Goal: Task Accomplishment & Management: Use online tool/utility

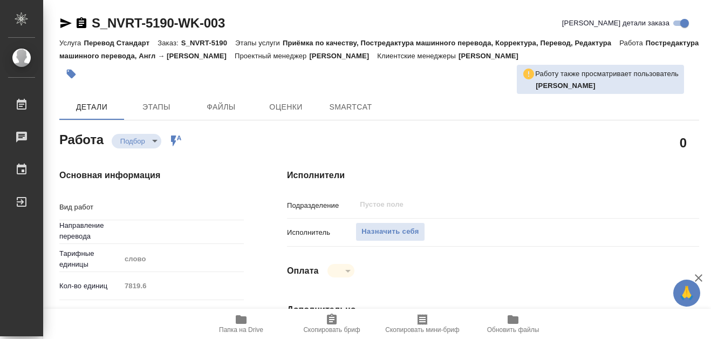
type textarea "x"
type textarea "Постредактура машинного перевода"
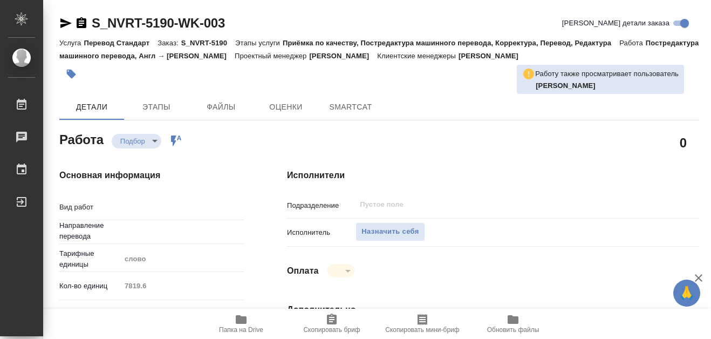
type textarea "x"
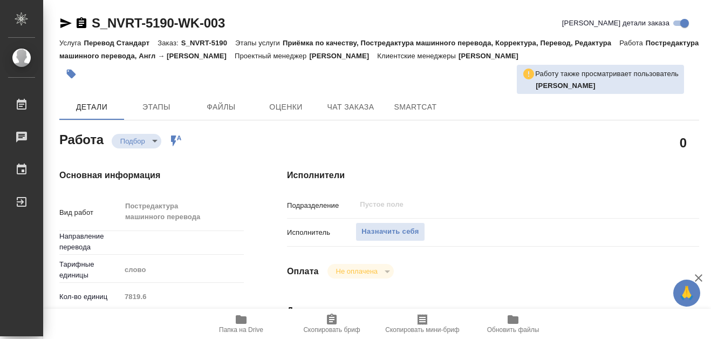
type textarea "x"
type input "англ-рус"
type textarea "x"
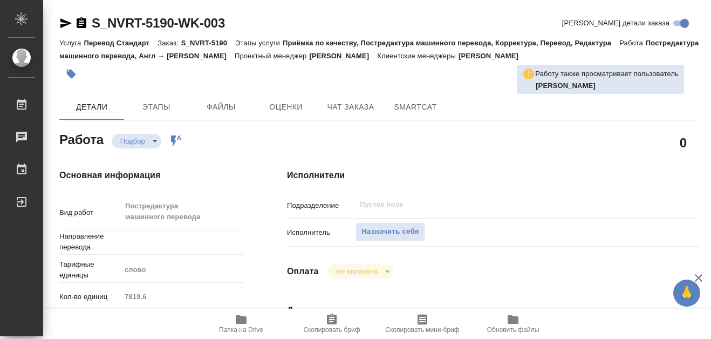
type textarea "x"
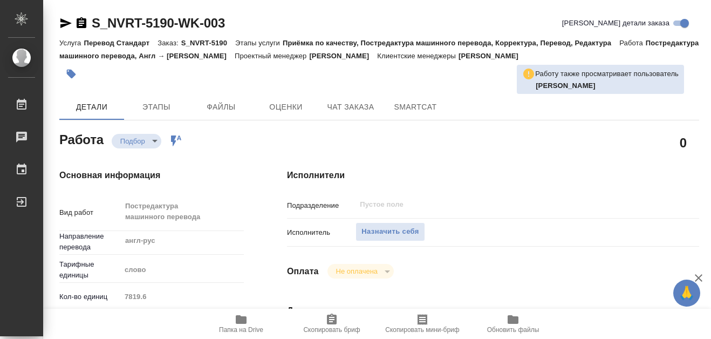
type textarea "x"
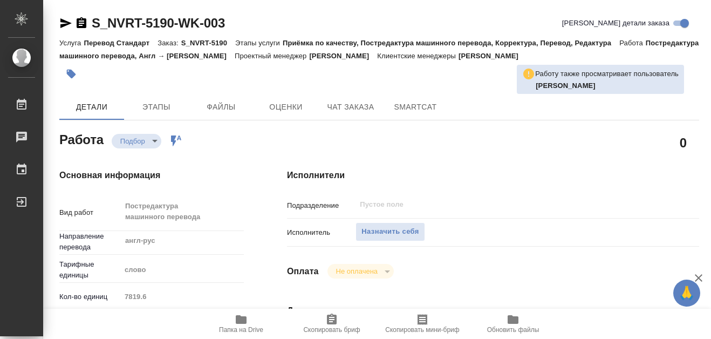
type textarea "x"
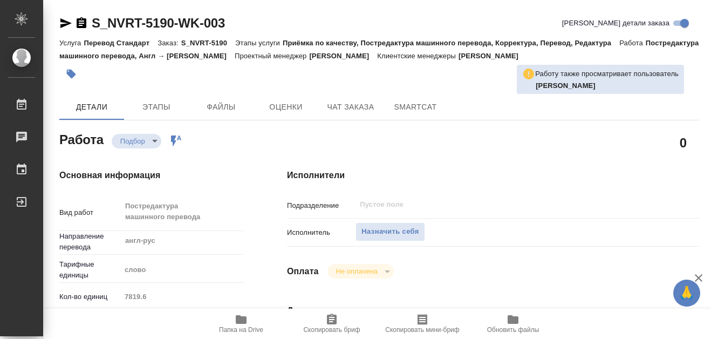
type textarea "x"
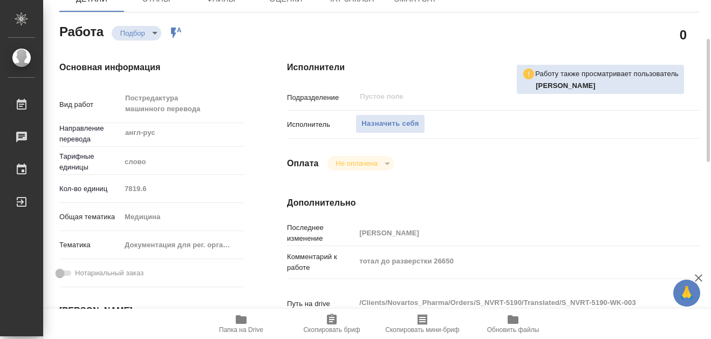
scroll to position [162, 0]
